Goal: Task Accomplishment & Management: Complete application form

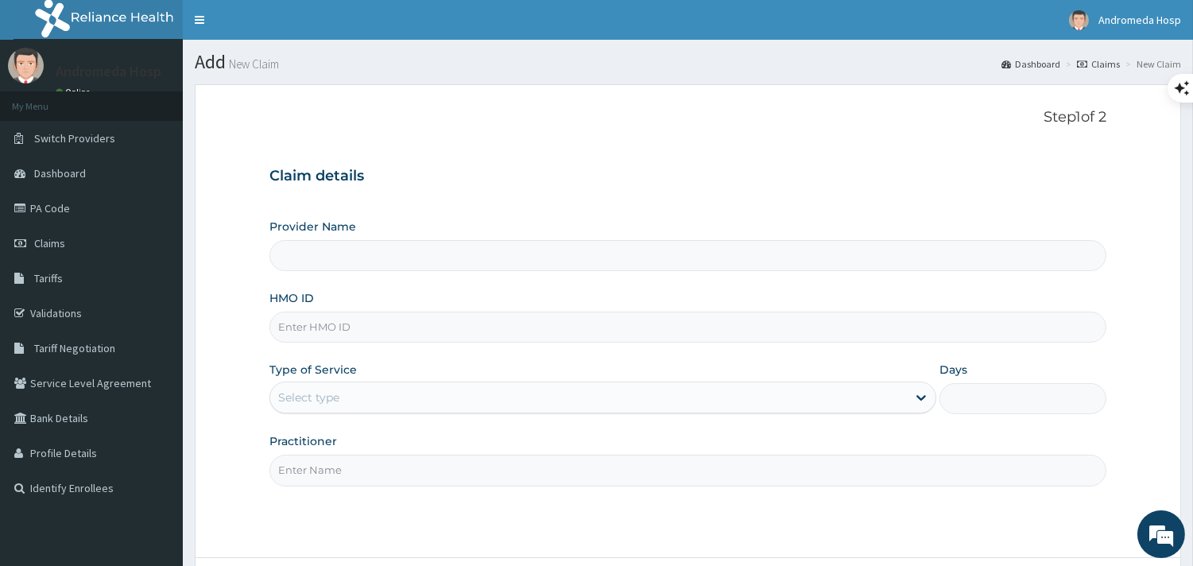
drag, startPoint x: 583, startPoint y: 351, endPoint x: 480, endPoint y: 403, distance: 115.5
click at [480, 403] on div "Select type" at bounding box center [588, 397] width 637 height 25
click at [502, 335] on input "HMO ID" at bounding box center [687, 327] width 837 height 31
type input "NKK/10133/A"
click at [488, 406] on div "Select type" at bounding box center [588, 397] width 637 height 25
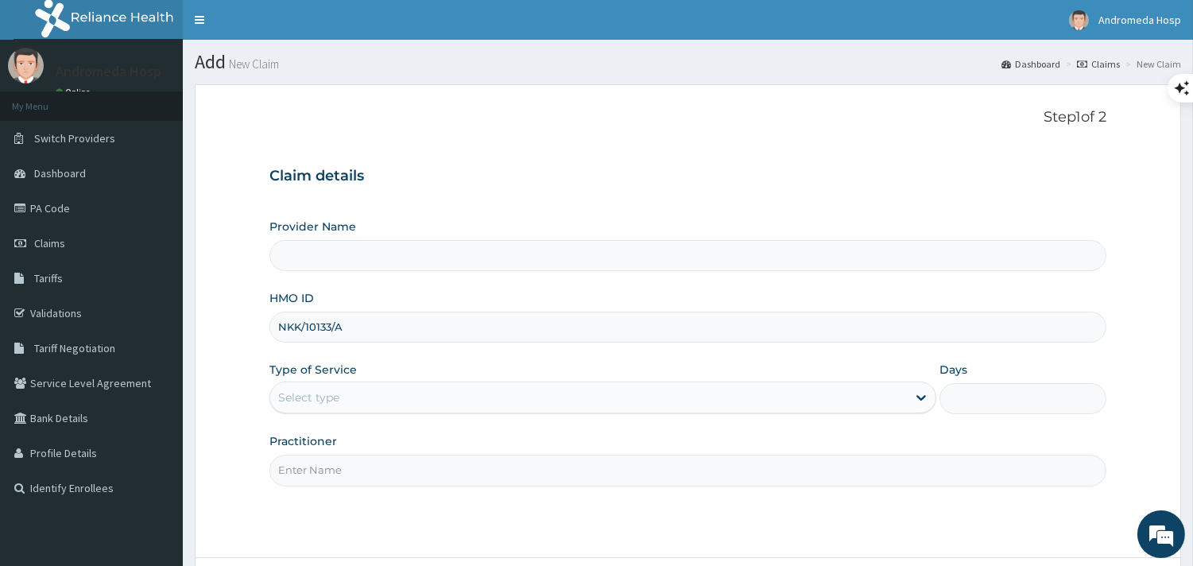
click at [480, 407] on div "Select type" at bounding box center [588, 397] width 637 height 25
click at [430, 467] on input "Practitioner" at bounding box center [687, 470] width 837 height 31
type input "GP"
drag, startPoint x: 354, startPoint y: 326, endPoint x: 258, endPoint y: 334, distance: 95.7
click at [258, 334] on form "Step 1 of 2 Claim details Provider Name HMO ID NKK/10133/A Type of Service Sele…" at bounding box center [688, 366] width 986 height 564
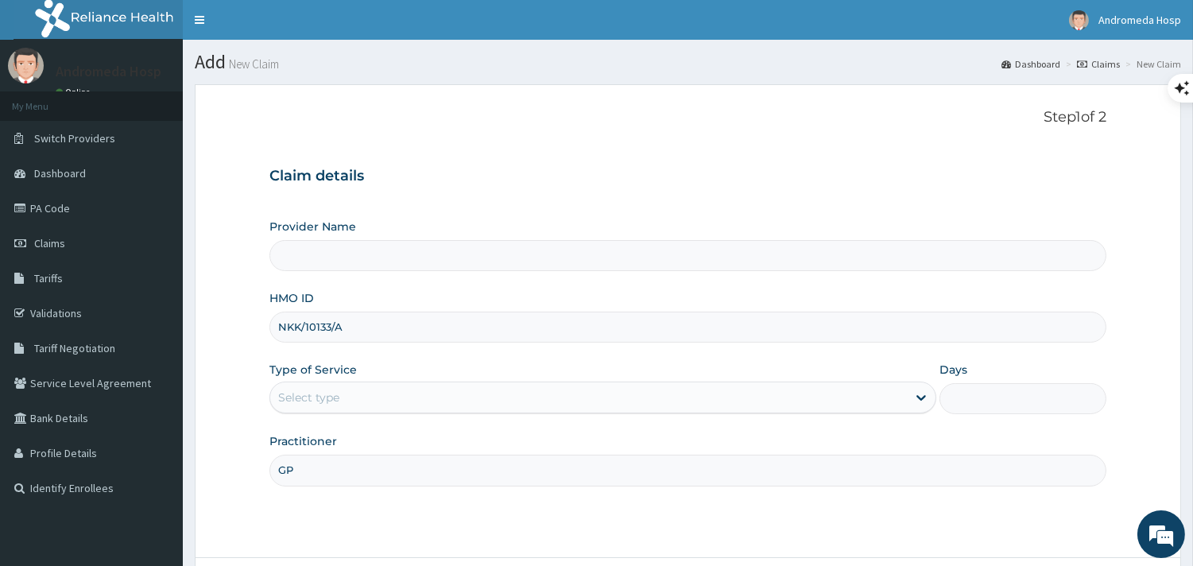
click at [360, 256] on input "Provider Name" at bounding box center [687, 255] width 837 height 31
type input "ANDROMEDA HOSPITAL LTD"
click at [480, 407] on div "Select type" at bounding box center [588, 397] width 637 height 25
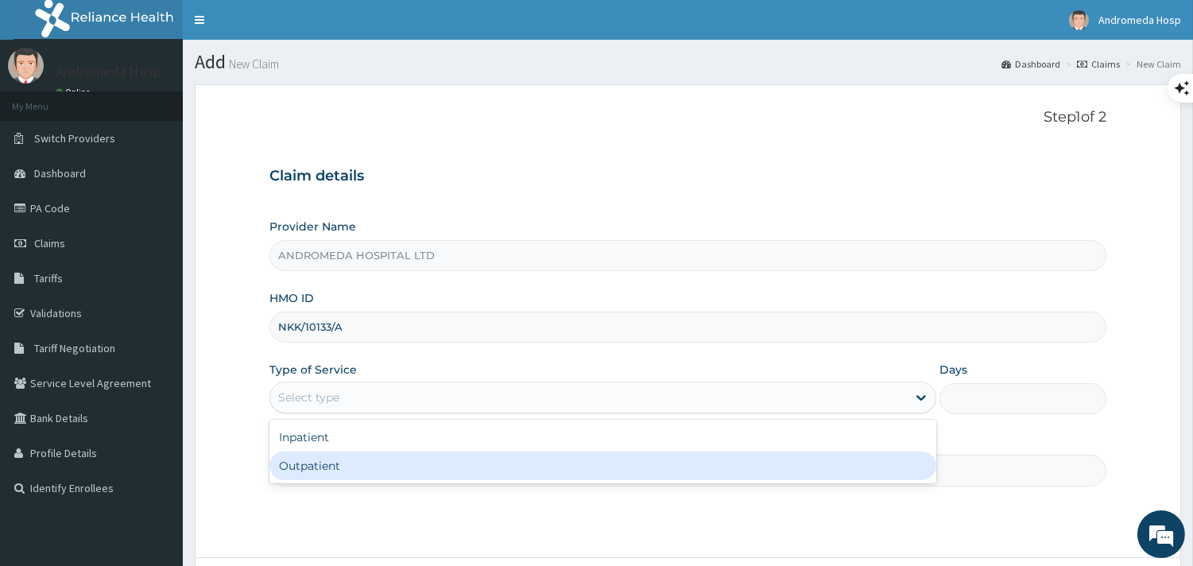
click at [417, 471] on div "Outpatient" at bounding box center [602, 465] width 667 height 29
type input "1"
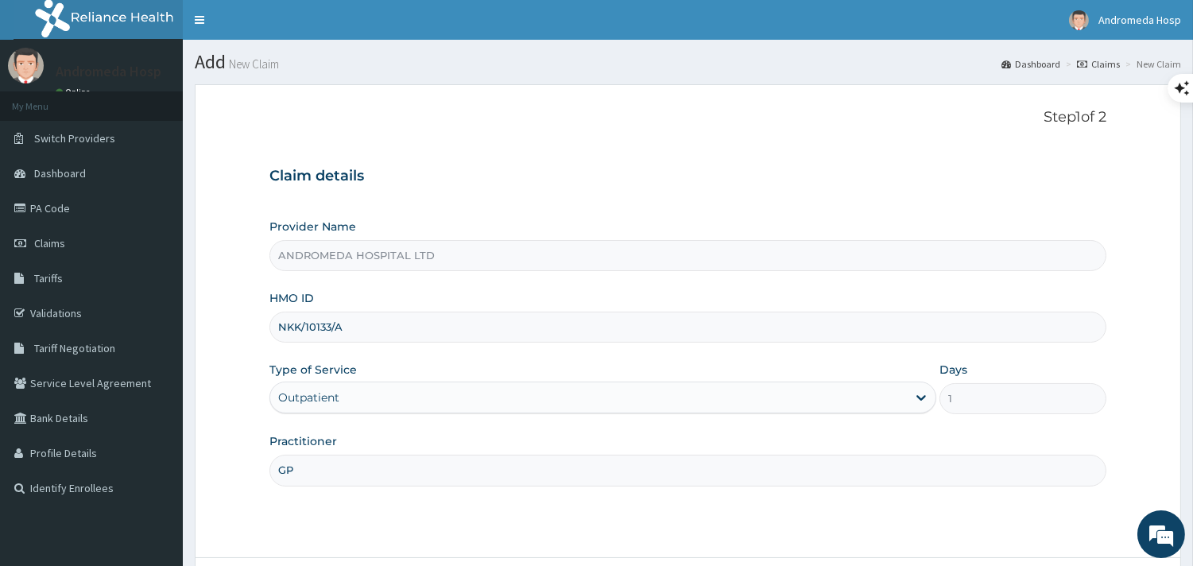
click at [417, 471] on input "GP" at bounding box center [687, 470] width 837 height 31
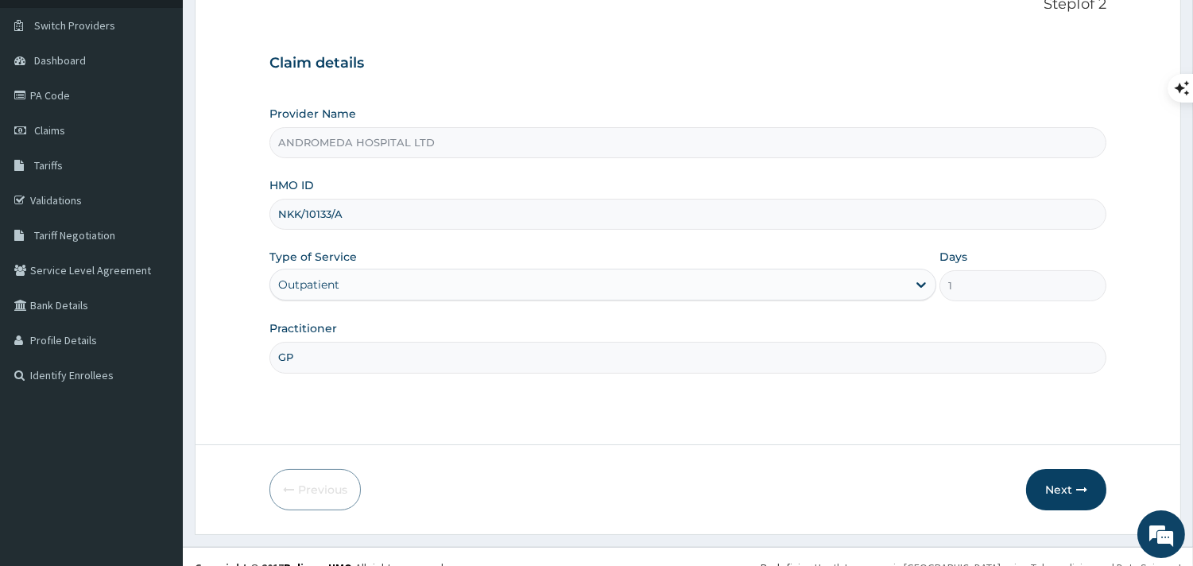
scroll to position [123, 0]
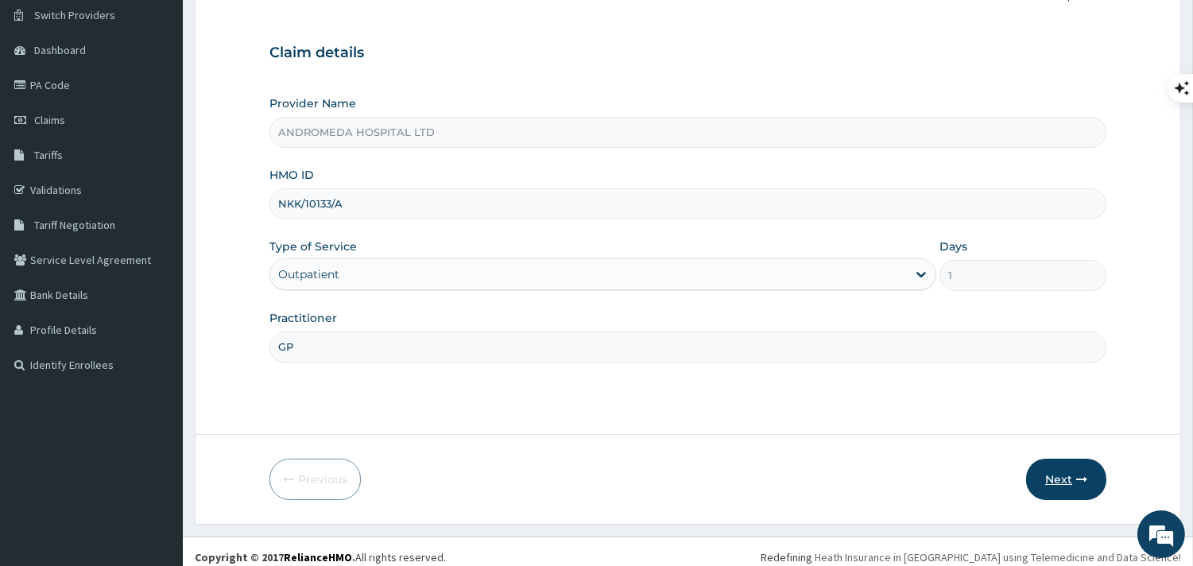
click at [1060, 470] on button "Next" at bounding box center [1066, 479] width 80 height 41
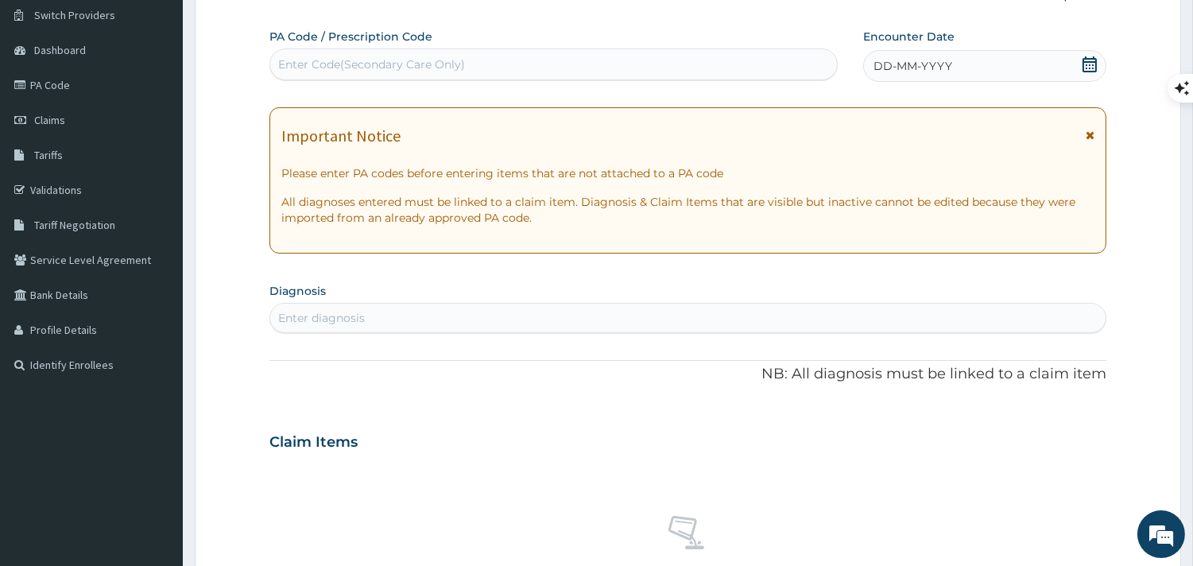
click at [415, 66] on div "Enter Code(Secondary Care Only)" at bounding box center [371, 64] width 187 height 16
click at [911, 66] on span "DD-MM-YYYY" at bounding box center [913, 66] width 79 height 16
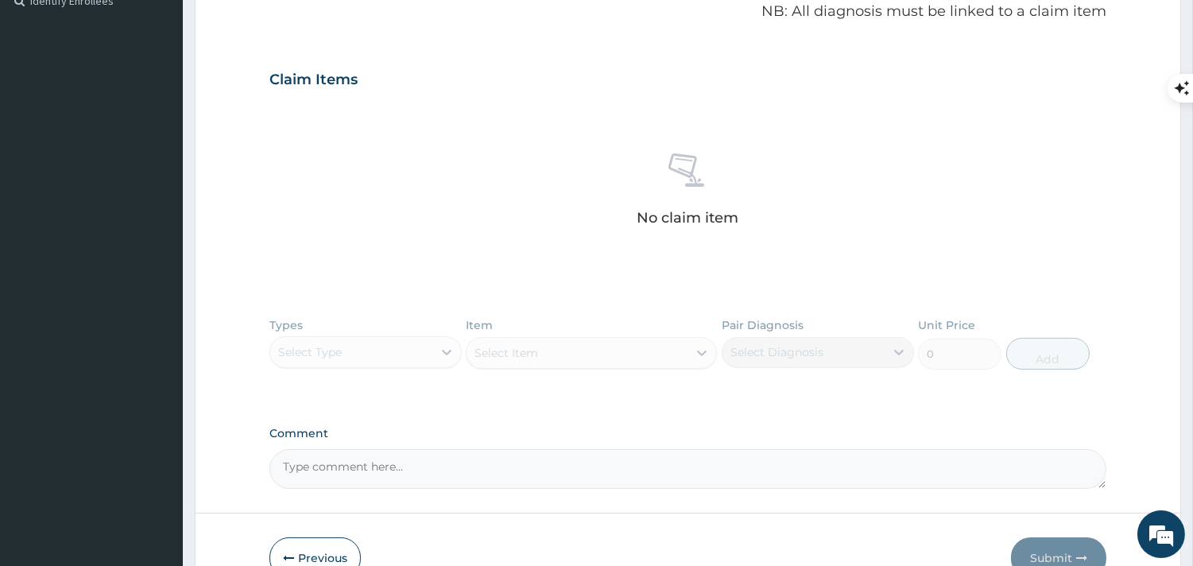
scroll to position [593, 0]
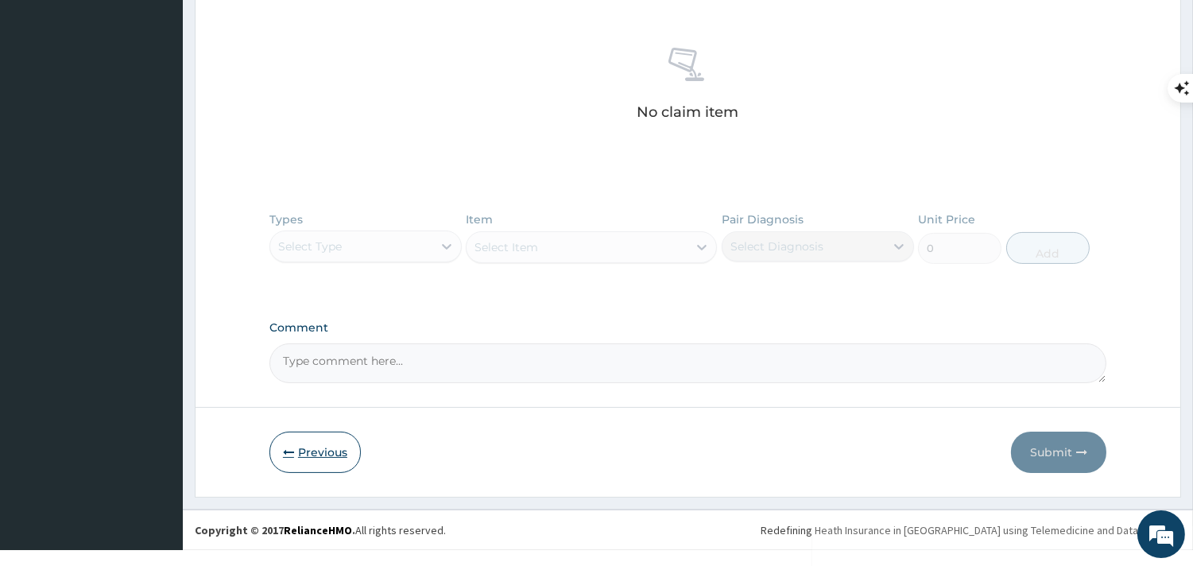
click at [326, 440] on button "Previous" at bounding box center [314, 452] width 91 height 41
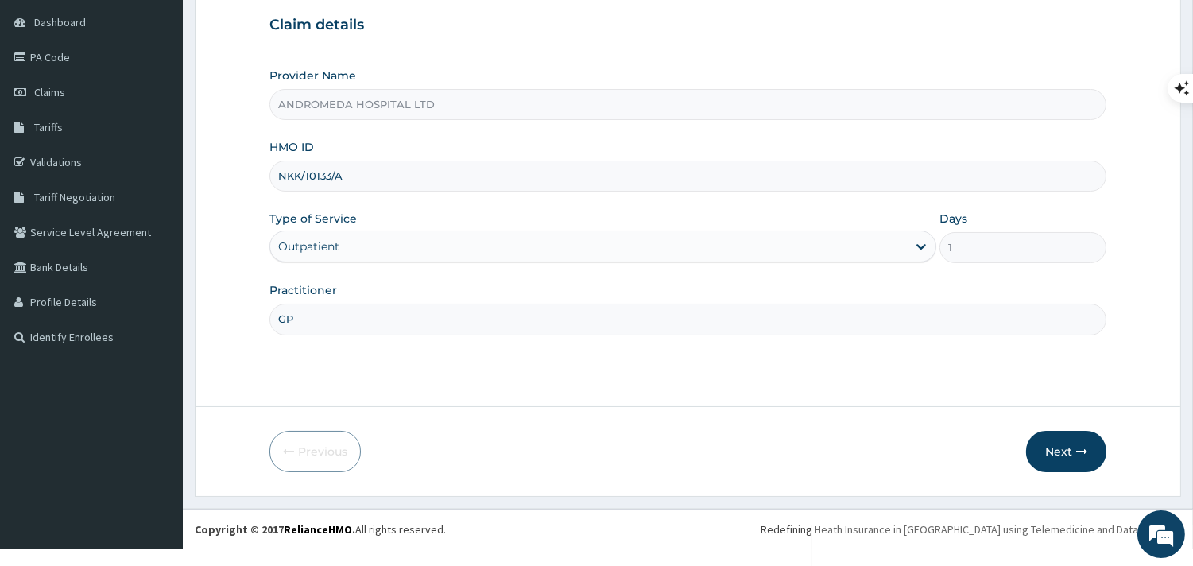
click at [384, 176] on input "NKK/10133/A" at bounding box center [687, 176] width 837 height 31
drag, startPoint x: 281, startPoint y: 172, endPoint x: 374, endPoint y: 184, distance: 92.9
click at [374, 184] on input "NKK/10133/A" at bounding box center [687, 176] width 837 height 31
click at [1046, 448] on button "Next" at bounding box center [1066, 451] width 80 height 41
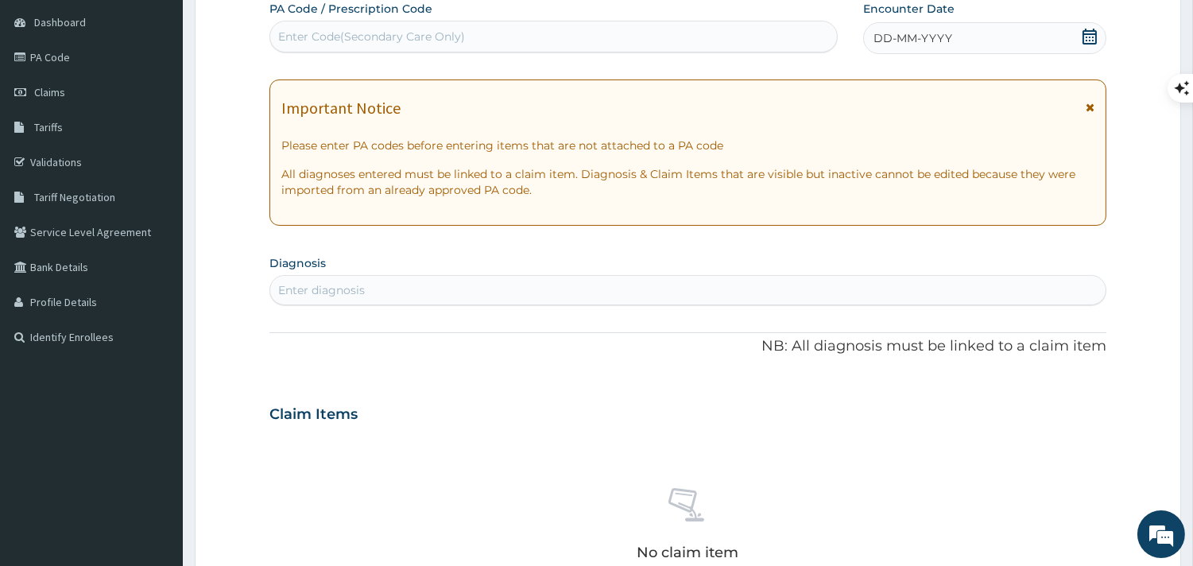
click at [650, 41] on div "Enter Code(Secondary Care Only)" at bounding box center [553, 36] width 567 height 25
paste input "PA/A53CE6"
type input "PA/A53CE6"
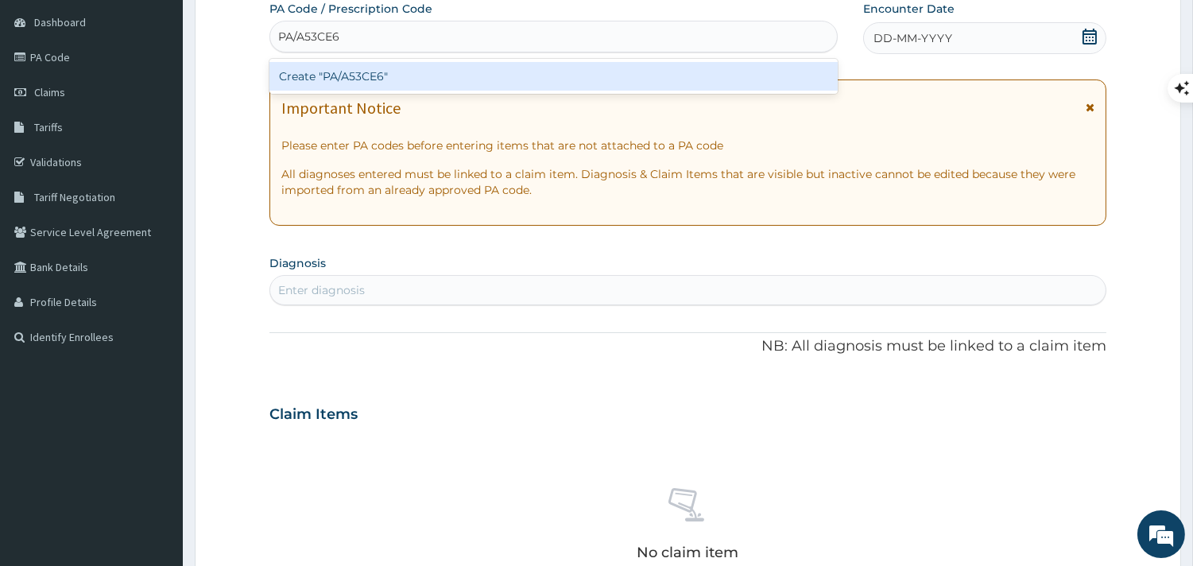
click at [606, 62] on div "Create "PA/A53CE6"" at bounding box center [553, 76] width 568 height 29
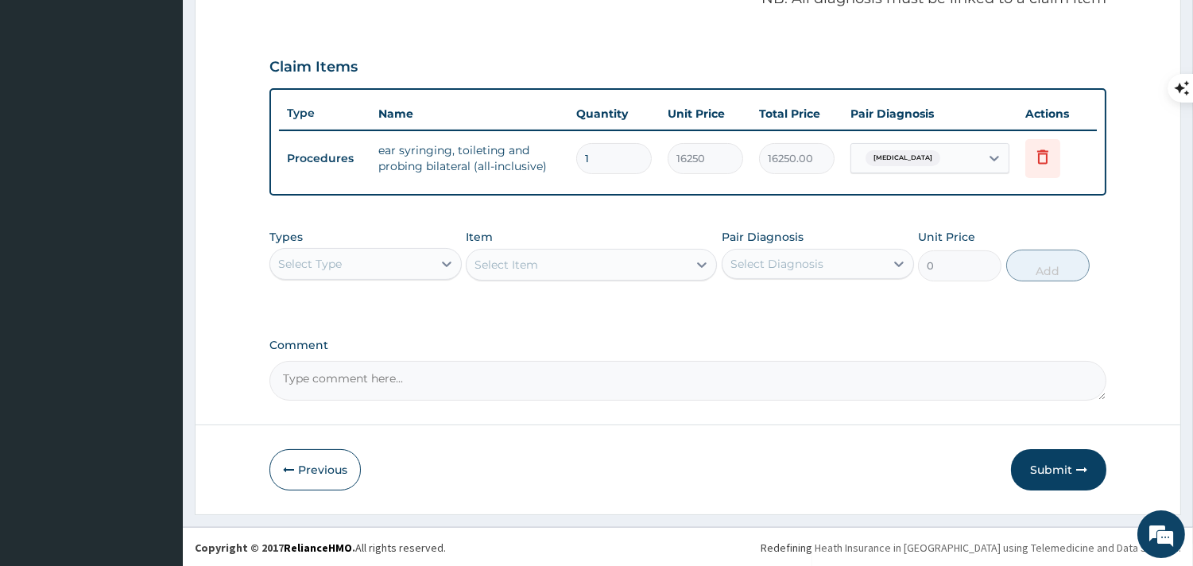
scroll to position [513, 0]
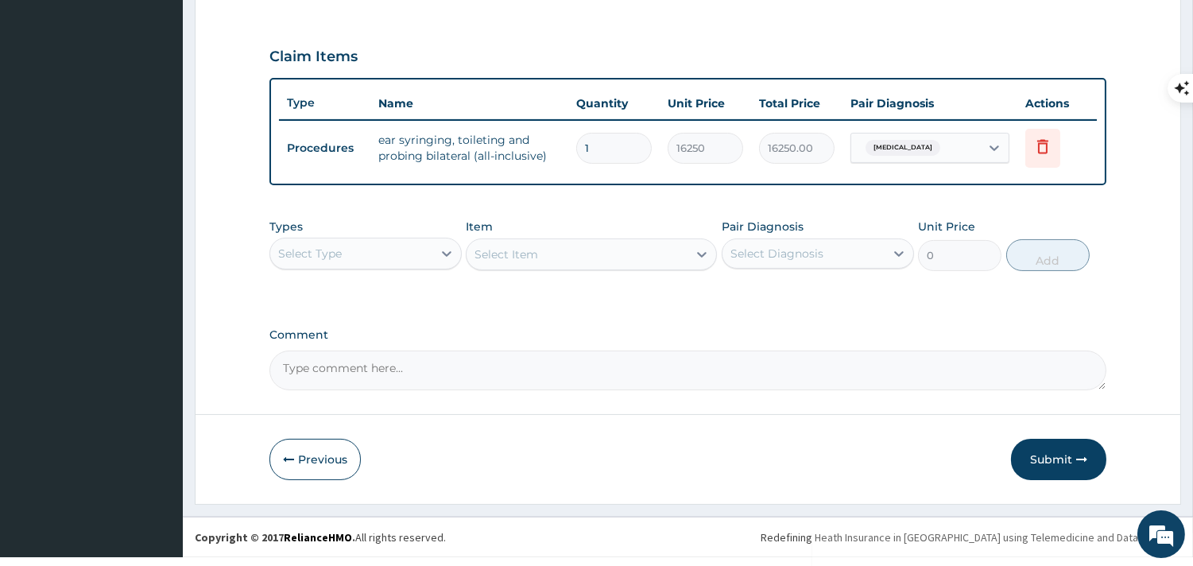
click at [424, 250] on div "Select Type" at bounding box center [351, 253] width 162 height 25
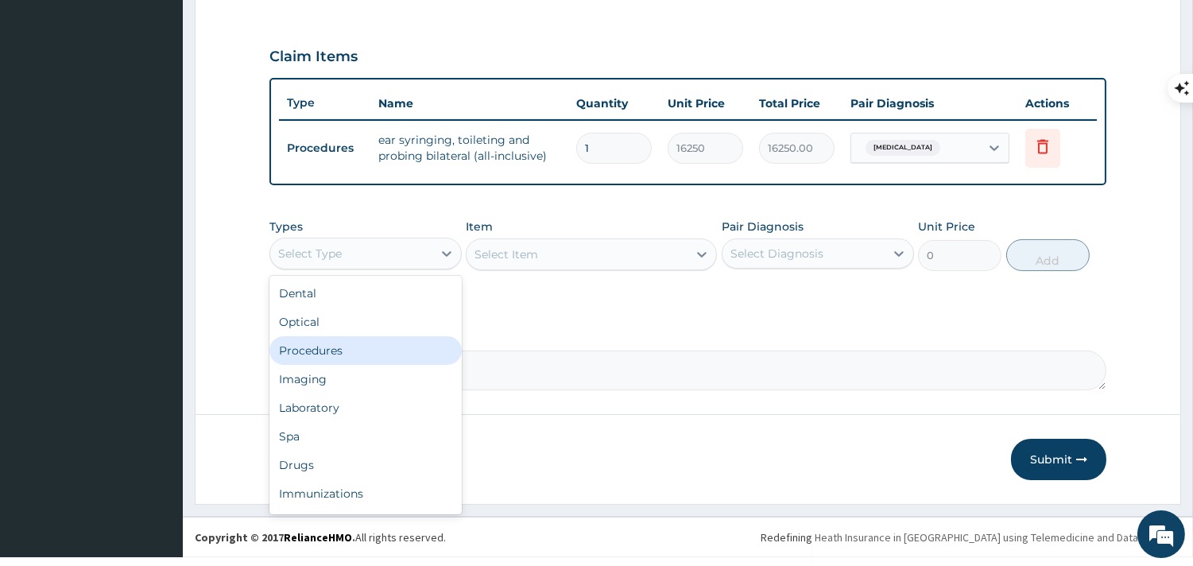
click at [366, 351] on div "Procedures" at bounding box center [365, 350] width 192 height 29
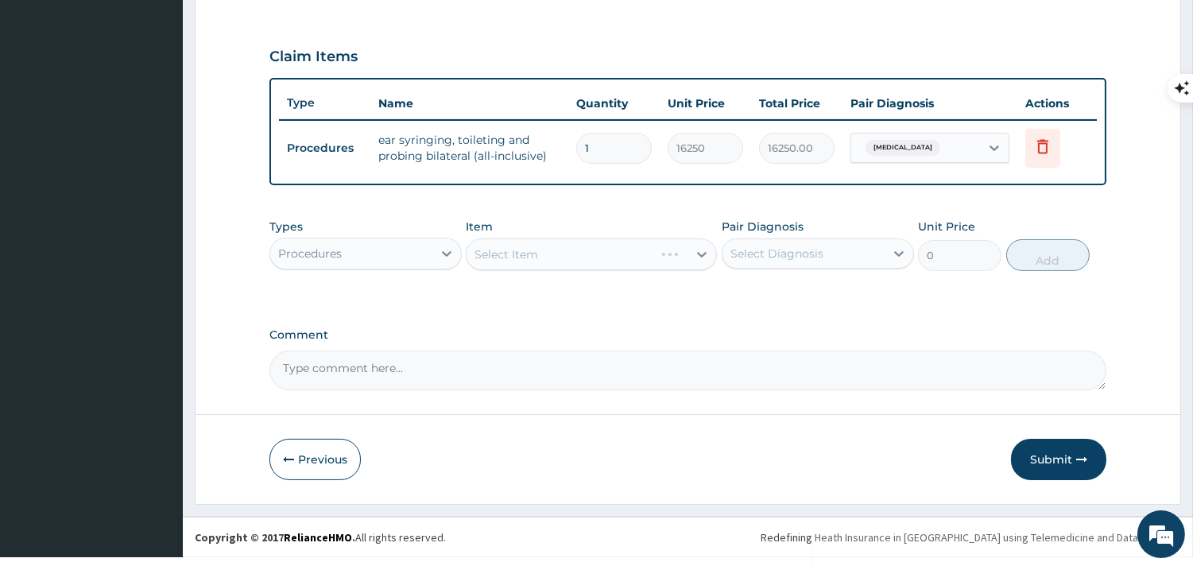
click at [526, 253] on div "Select Item" at bounding box center [591, 254] width 251 height 32
click at [526, 253] on div "Select Item" at bounding box center [507, 254] width 64 height 16
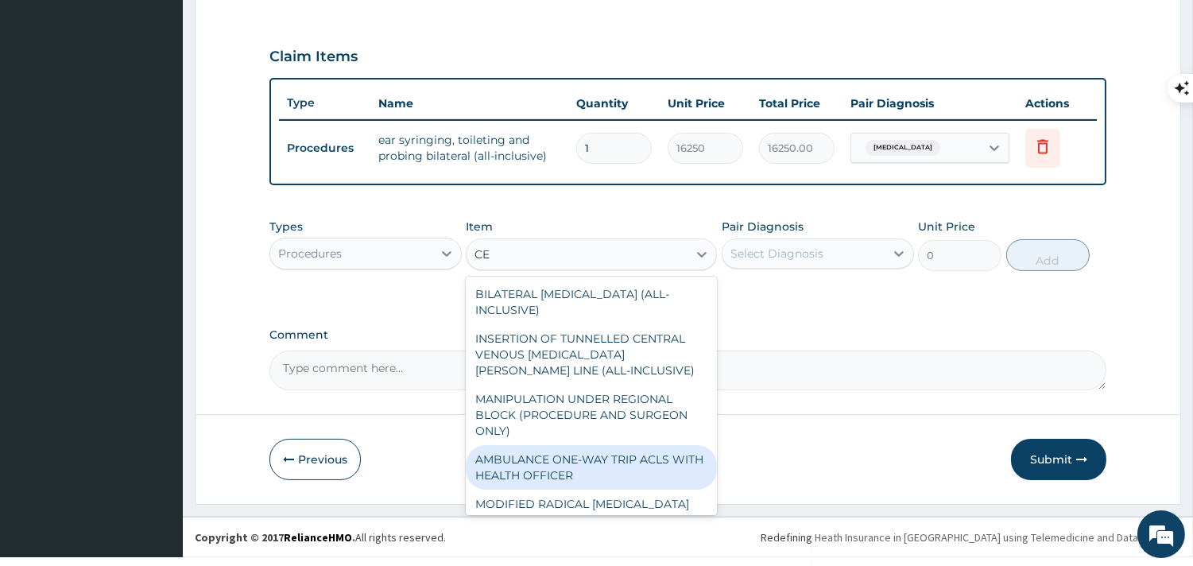
type input "C"
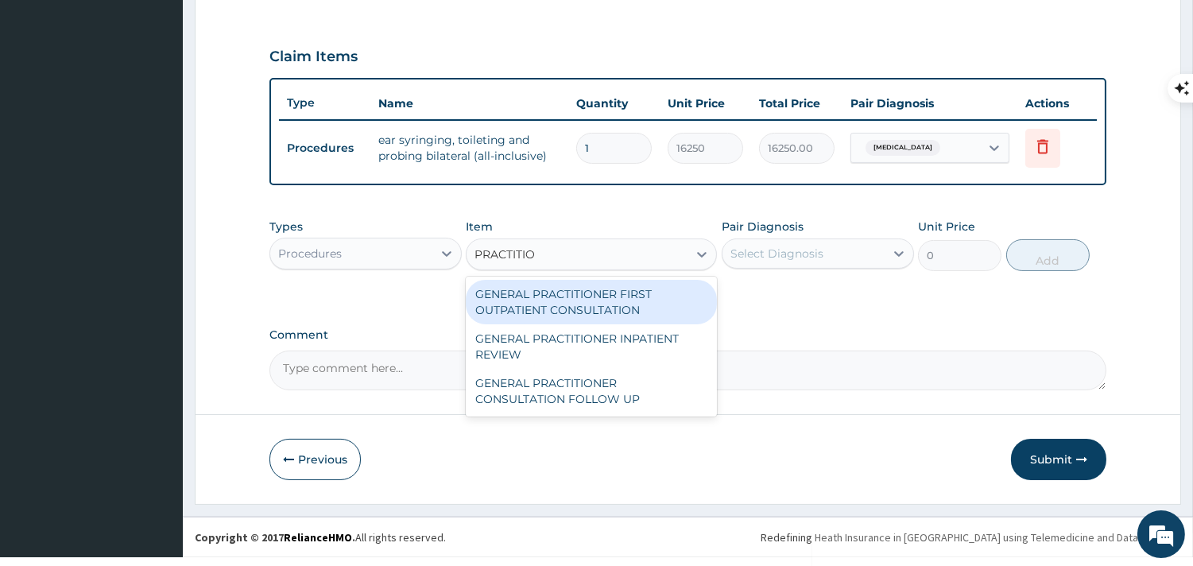
type input "PRACTITION"
click at [550, 316] on div "GENERAL PRACTITIONER FIRST OUTPATIENT CONSULTATION" at bounding box center [591, 302] width 251 height 45
type input "3750"
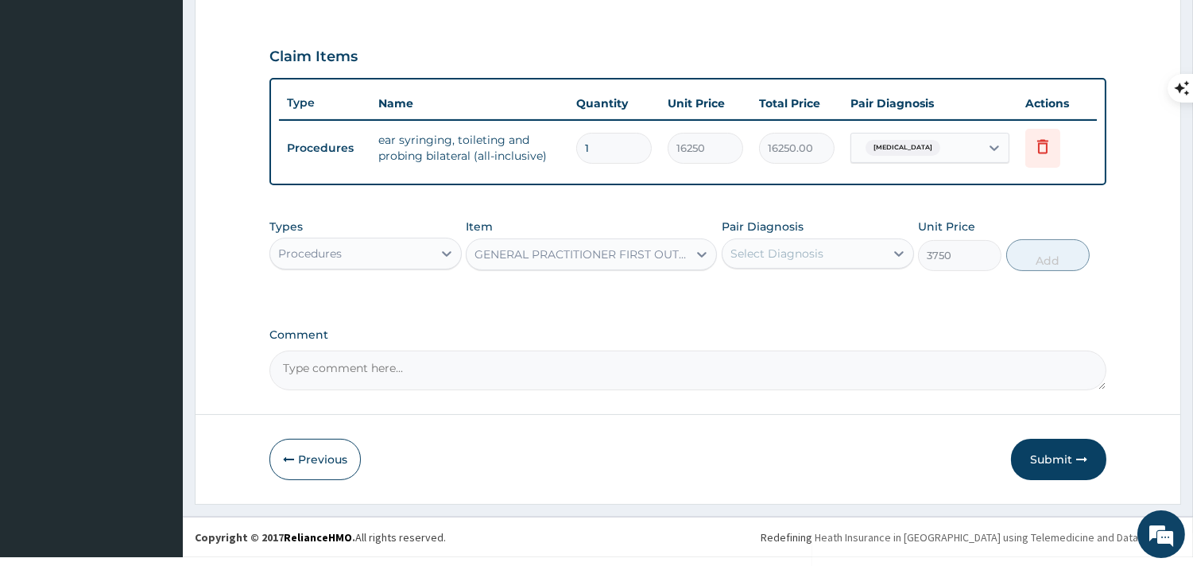
click at [772, 250] on div "Select Diagnosis" at bounding box center [776, 254] width 93 height 16
click at [773, 285] on label "[MEDICAL_DATA]" at bounding box center [797, 293] width 99 height 16
checkbox input "true"
click at [1014, 261] on button "Add" at bounding box center [1047, 255] width 83 height 32
type input "0"
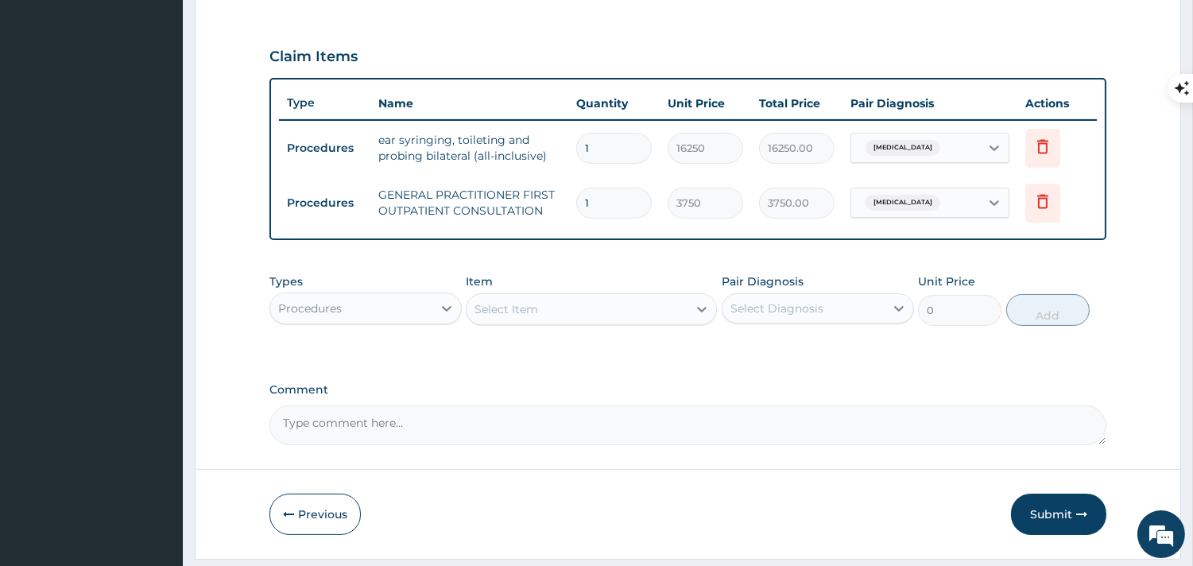
click at [386, 304] on div "Procedures" at bounding box center [351, 308] width 162 height 25
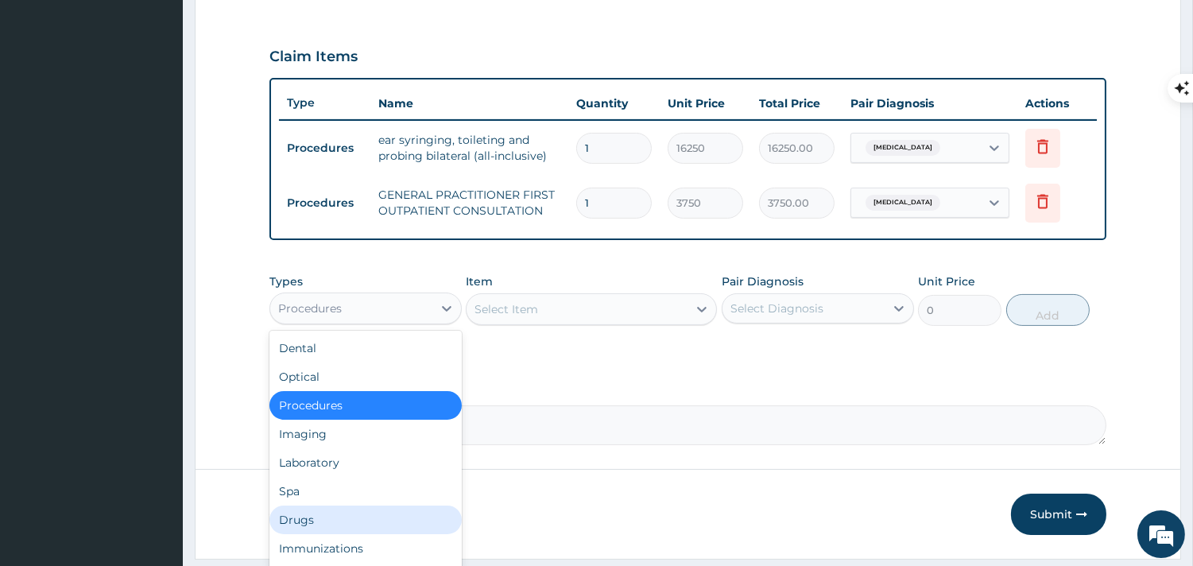
click at [315, 514] on div "Drugs" at bounding box center [365, 520] width 192 height 29
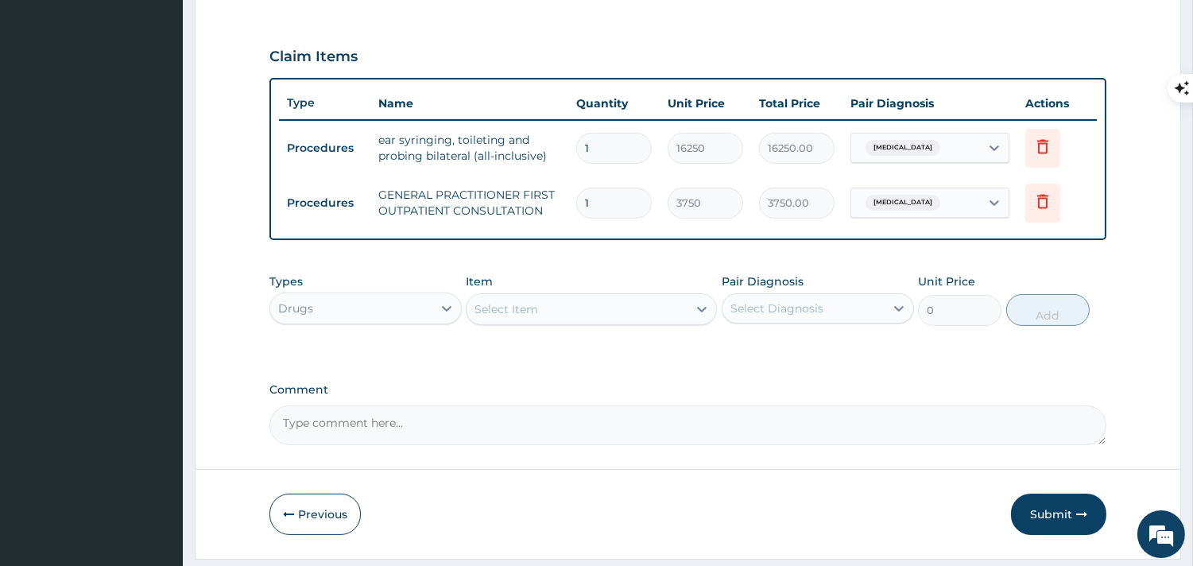
click at [561, 306] on div "Select Item" at bounding box center [577, 308] width 221 height 25
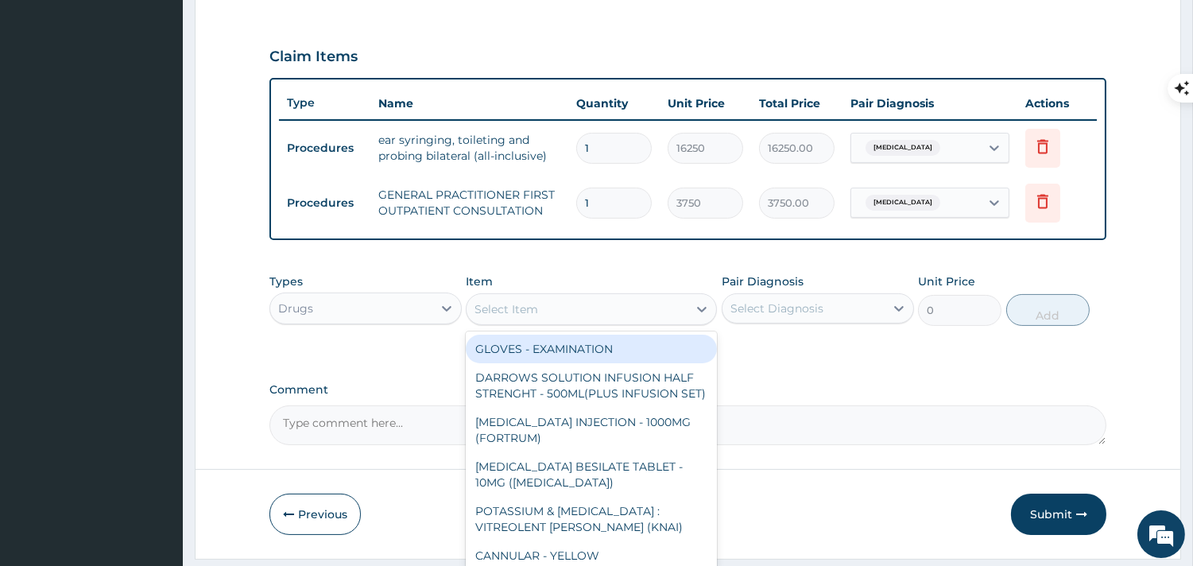
click at [556, 315] on div "Select Item" at bounding box center [577, 308] width 221 height 25
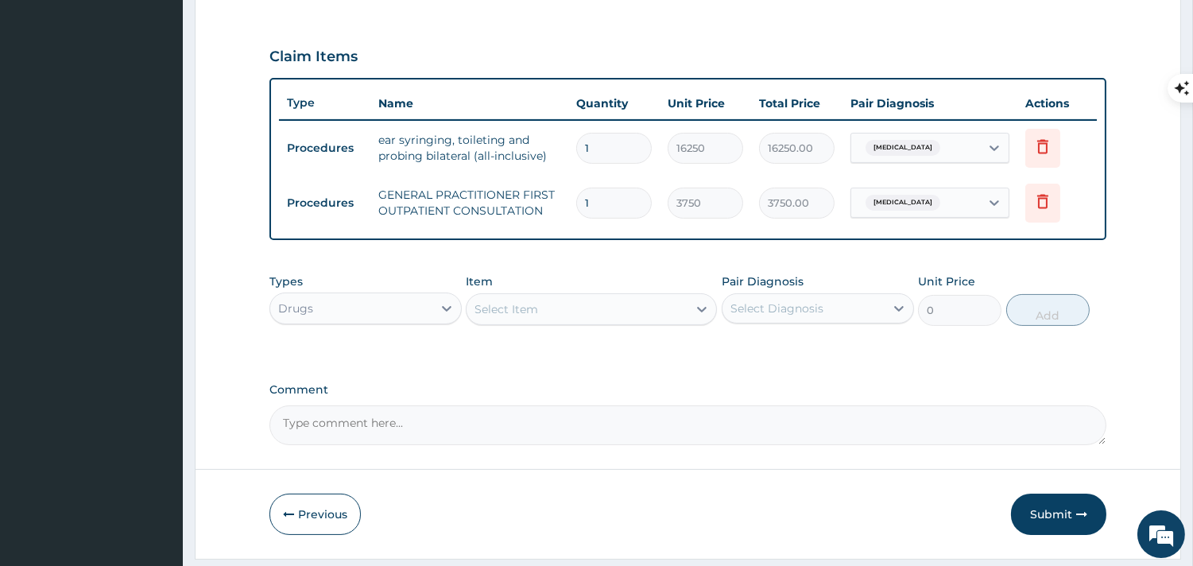
click at [551, 296] on div "Select Item" at bounding box center [577, 308] width 221 height 25
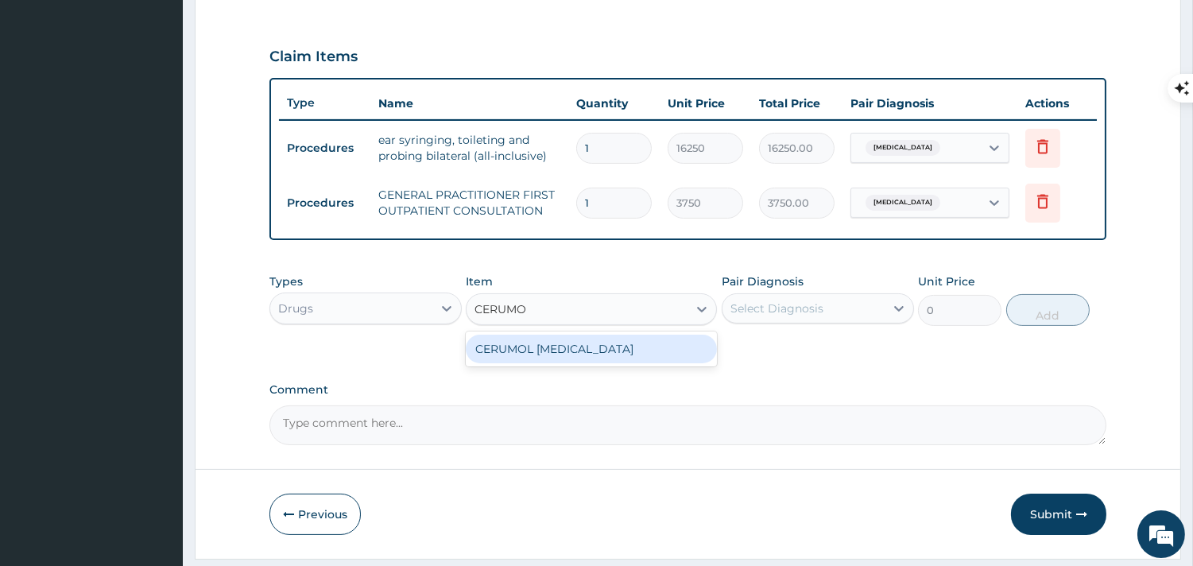
type input "CERUMOL"
click at [554, 345] on div "CERUMOL [MEDICAL_DATA]" at bounding box center [591, 349] width 251 height 29
type input "11200"
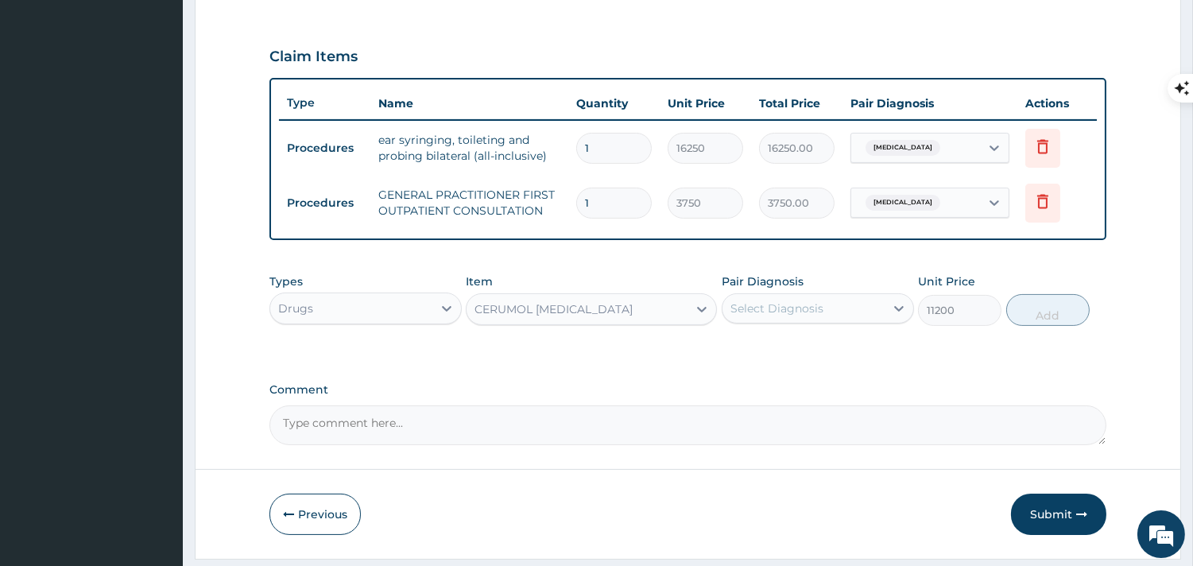
click at [765, 318] on div "Select Diagnosis" at bounding box center [804, 308] width 162 height 25
click at [765, 351] on label "[MEDICAL_DATA]" at bounding box center [797, 347] width 99 height 16
checkbox input "true"
click at [1071, 312] on button "Add" at bounding box center [1047, 310] width 83 height 32
type input "0"
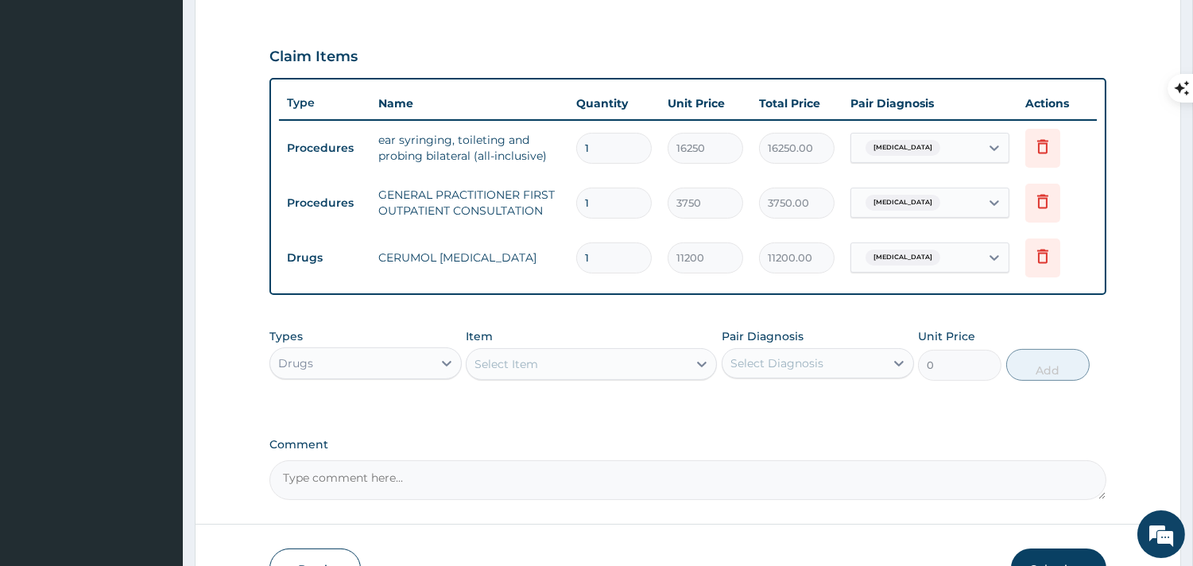
click at [602, 352] on div "Select Item" at bounding box center [577, 363] width 221 height 25
click at [580, 380] on div "Types Drugs Item Select Item Pair Diagnosis Select Diagnosis Unit Price 0 Add" at bounding box center [687, 354] width 837 height 68
click at [571, 370] on div "Select Item" at bounding box center [577, 363] width 221 height 25
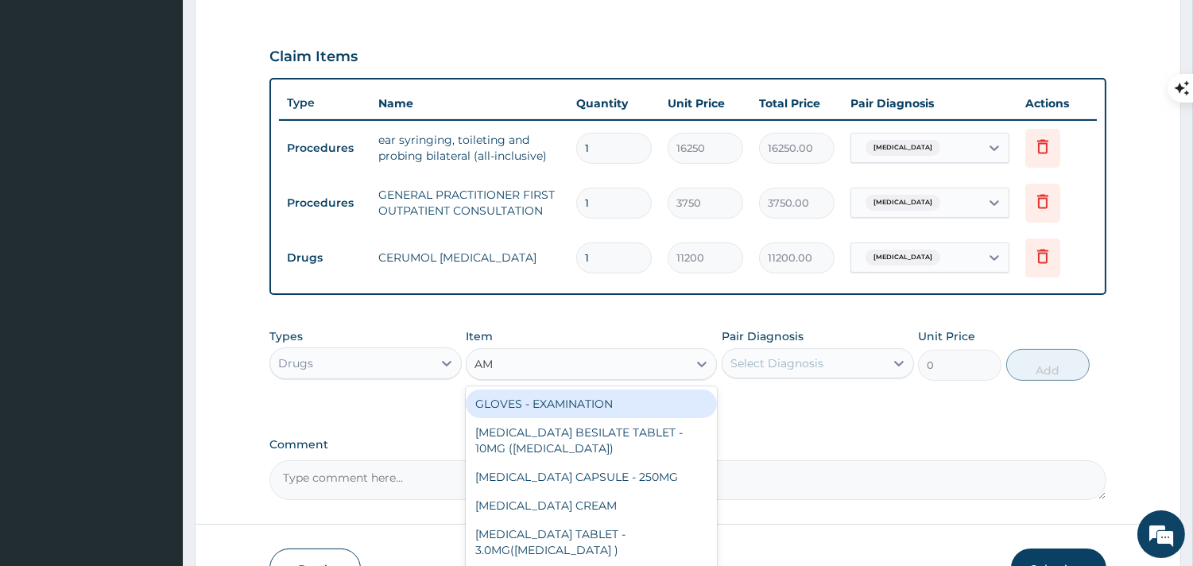
type input "AMO"
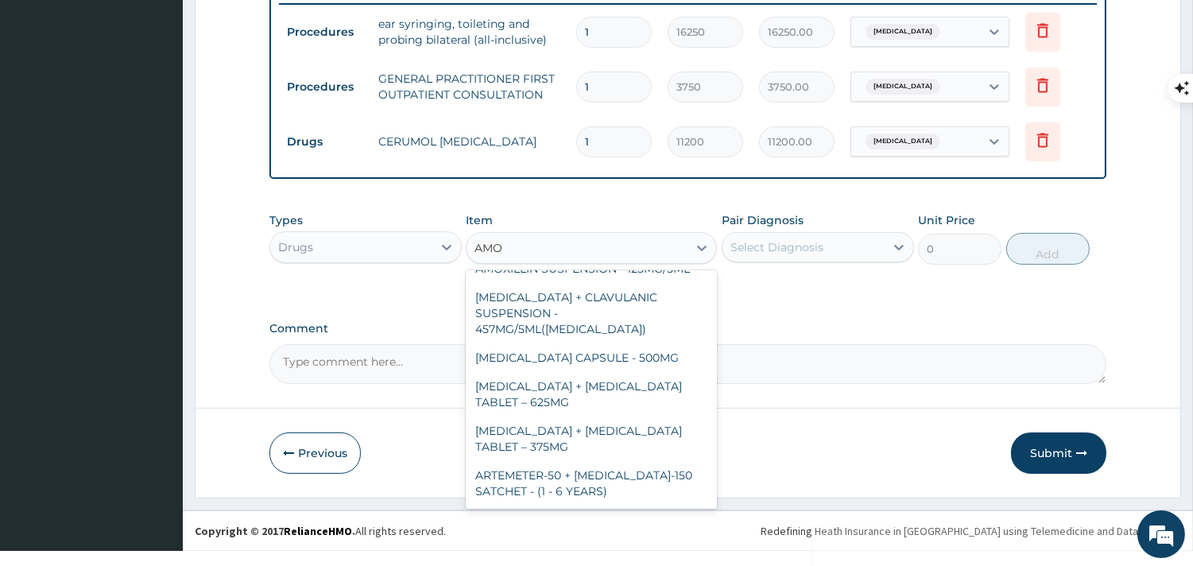
scroll to position [1519, 0]
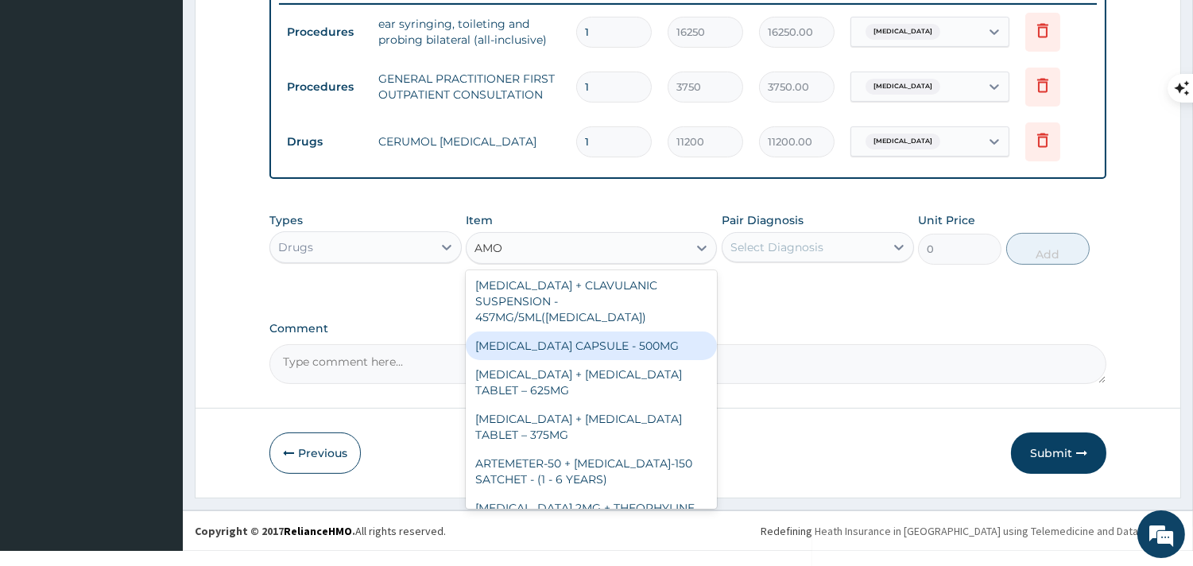
click at [618, 360] on div "[MEDICAL_DATA] CAPSULE - 500MG" at bounding box center [591, 345] width 251 height 29
type input "112"
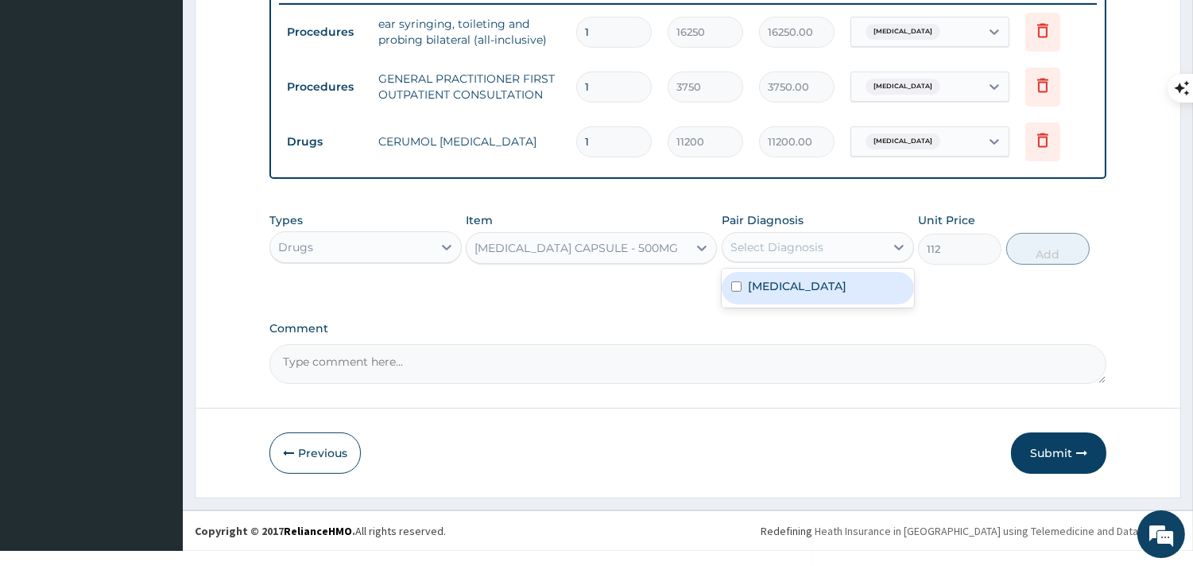
click at [791, 241] on div "Select Diagnosis" at bounding box center [776, 247] width 93 height 16
click at [785, 294] on div "[MEDICAL_DATA]" at bounding box center [818, 288] width 192 height 33
checkbox input "true"
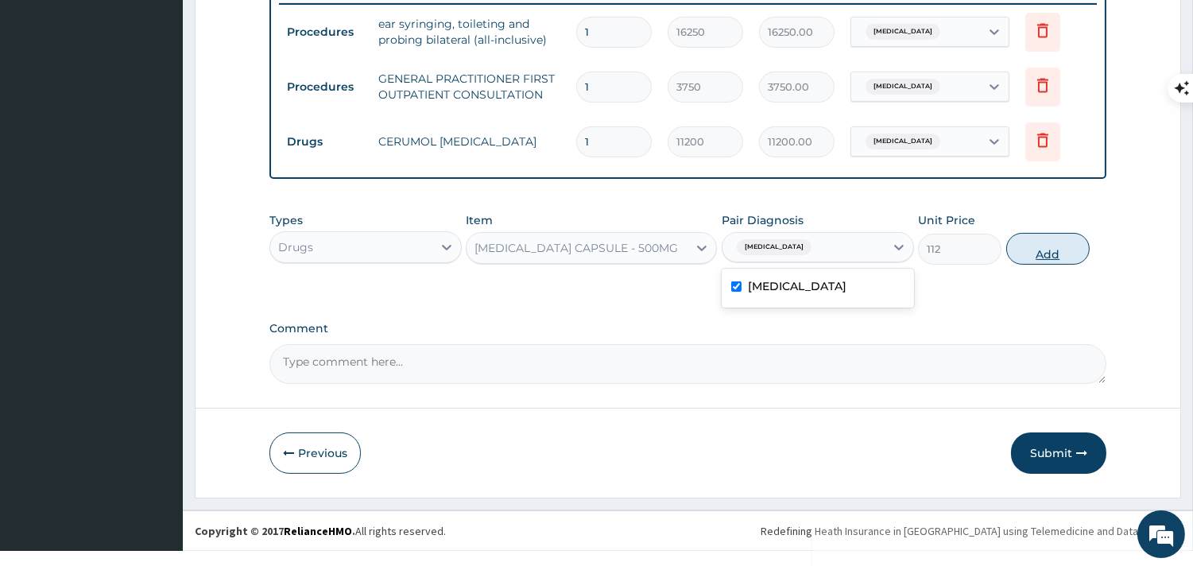
click at [1032, 243] on button "Add" at bounding box center [1047, 249] width 83 height 32
type input "0"
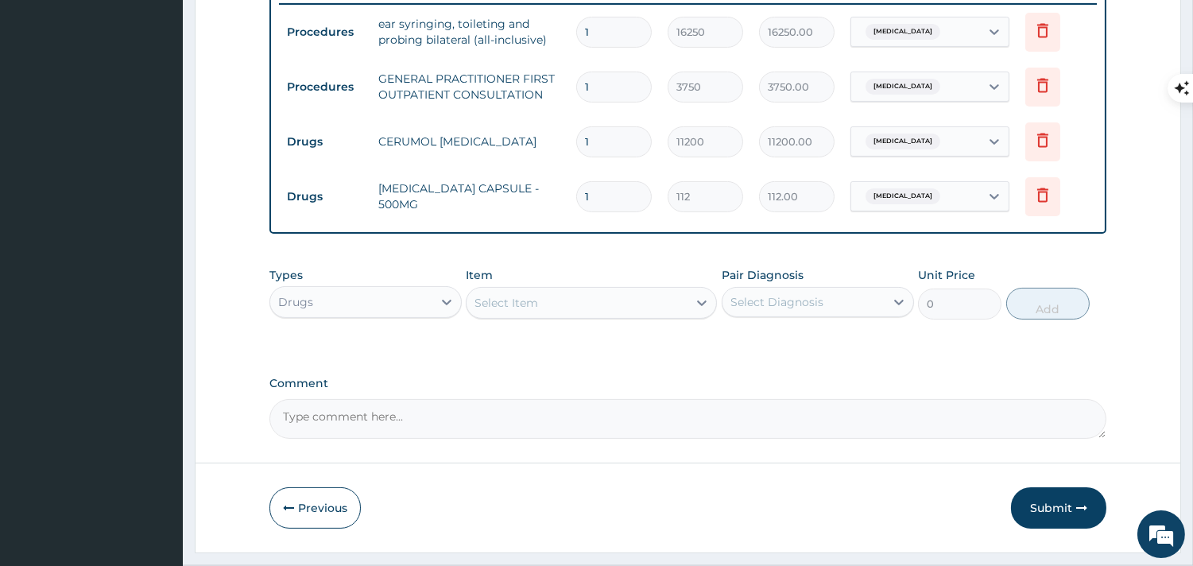
click at [626, 192] on input "1" at bounding box center [614, 196] width 76 height 31
type input "0.00"
type input "2"
type input "224.00"
type input "20"
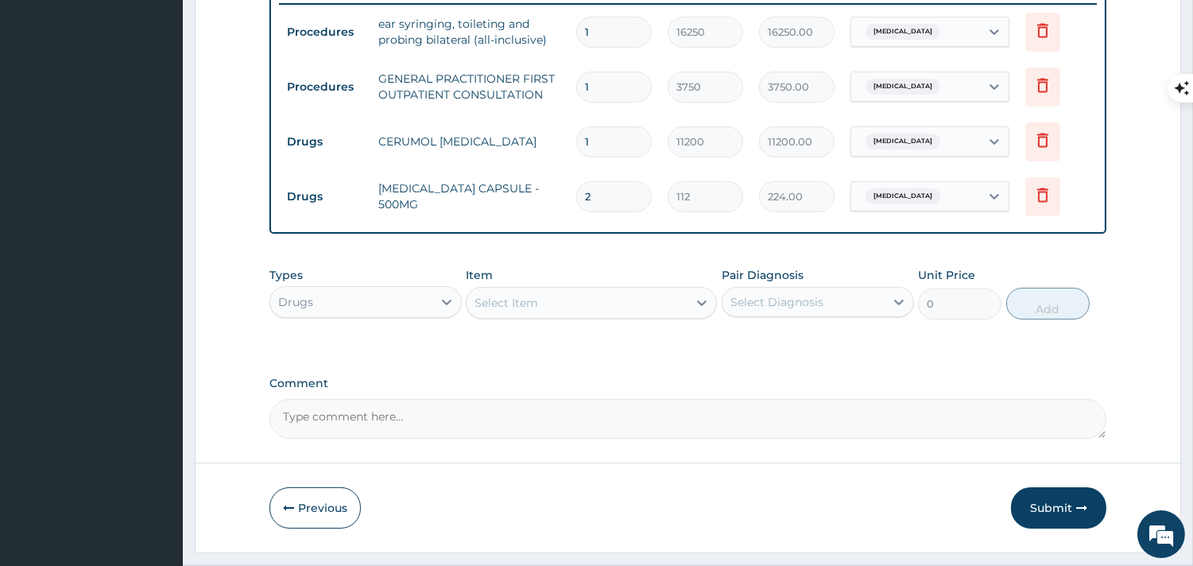
type input "2240.00"
type input "20"
click at [1060, 513] on button "Submit" at bounding box center [1058, 507] width 95 height 41
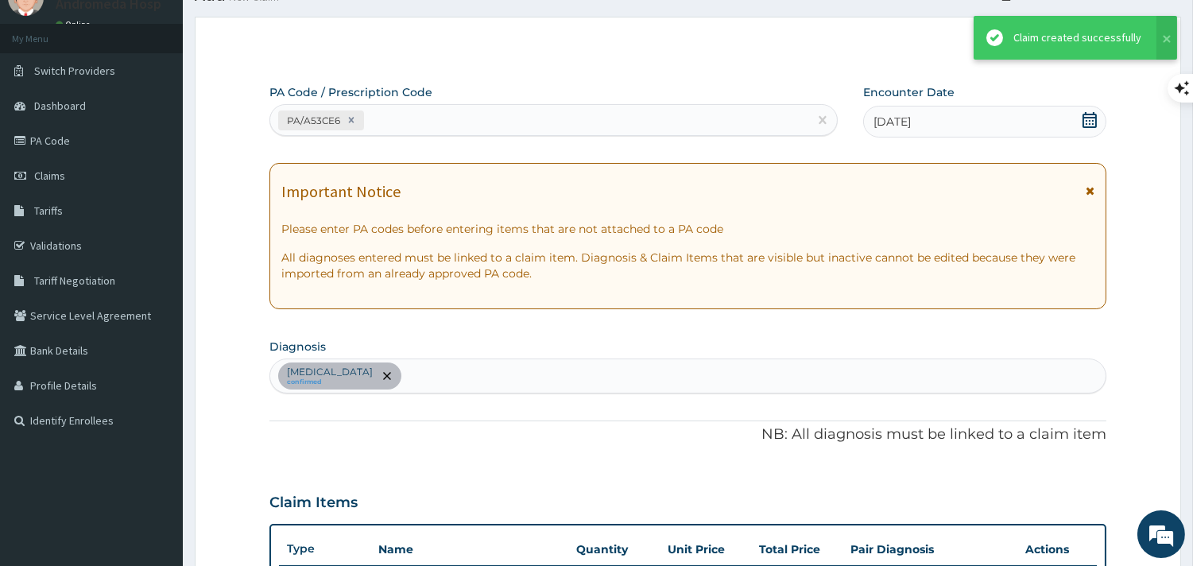
scroll to position [630, 0]
